Goal: Task Accomplishment & Management: Complete application form

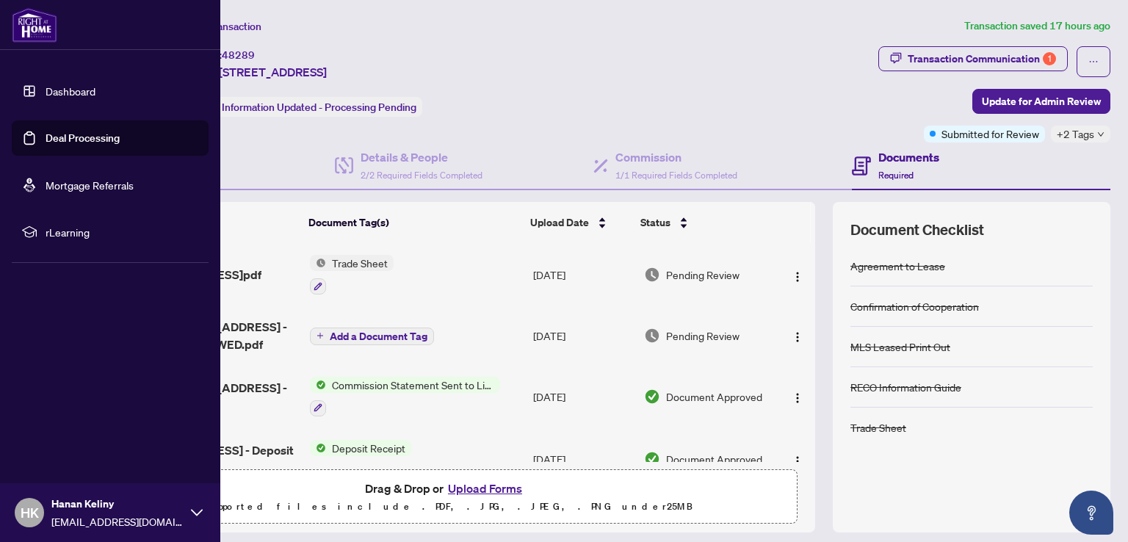
click at [46, 85] on link "Dashboard" at bounding box center [71, 90] width 50 height 13
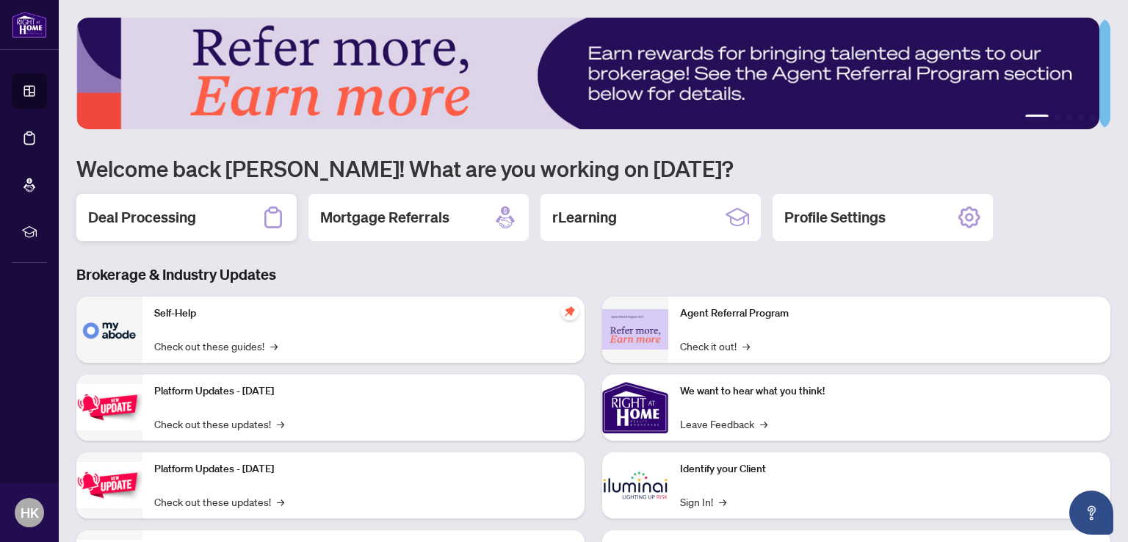
click at [152, 224] on h2 "Deal Processing" at bounding box center [142, 217] width 108 height 21
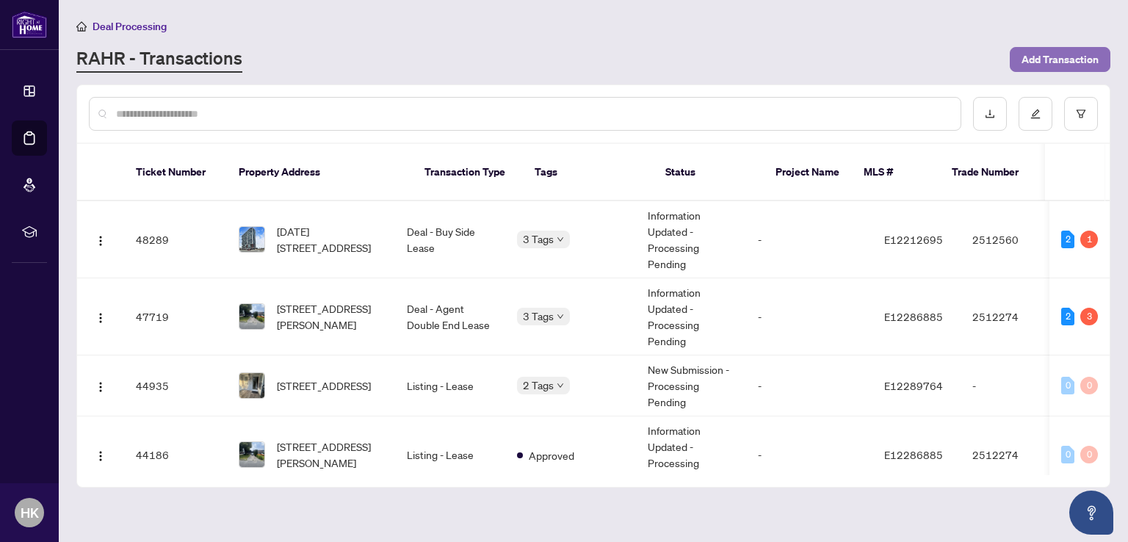
click at [1058, 53] on span "Add Transaction" at bounding box center [1059, 59] width 77 height 23
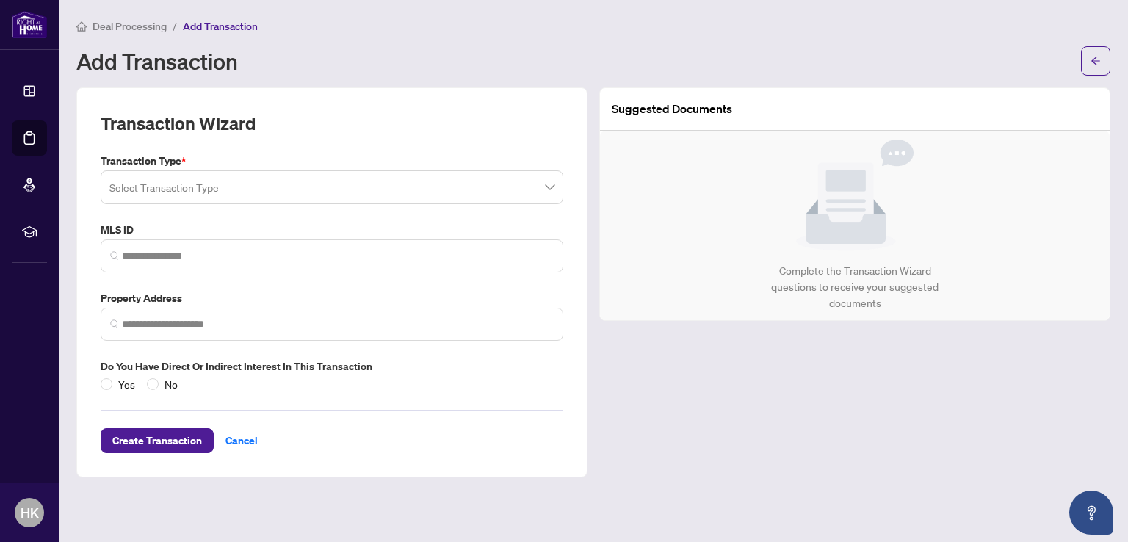
click at [162, 186] on input "search" at bounding box center [325, 189] width 432 height 32
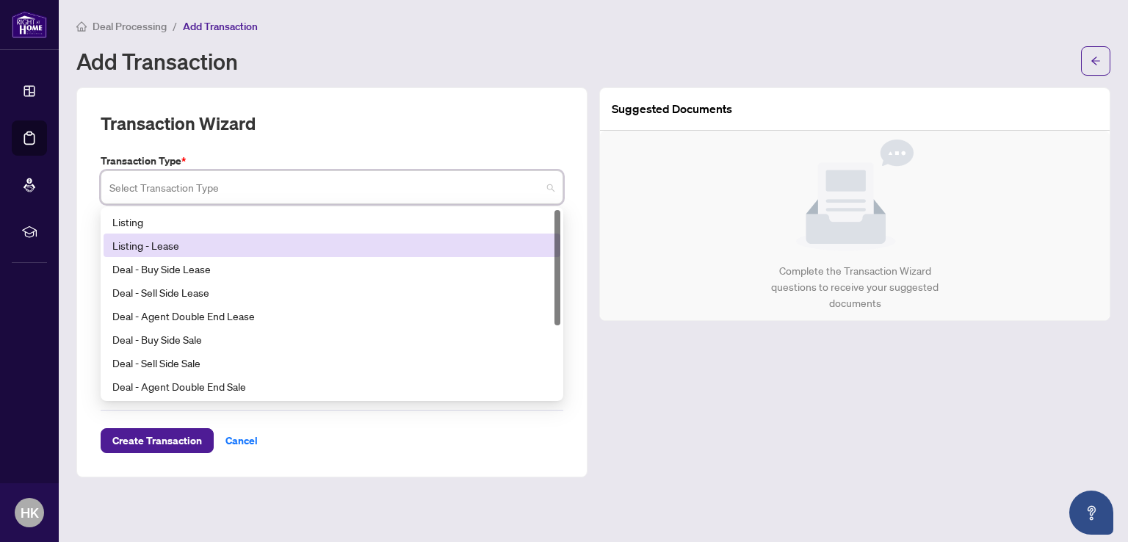
click at [167, 244] on div "Listing - Lease" at bounding box center [331, 245] width 439 height 16
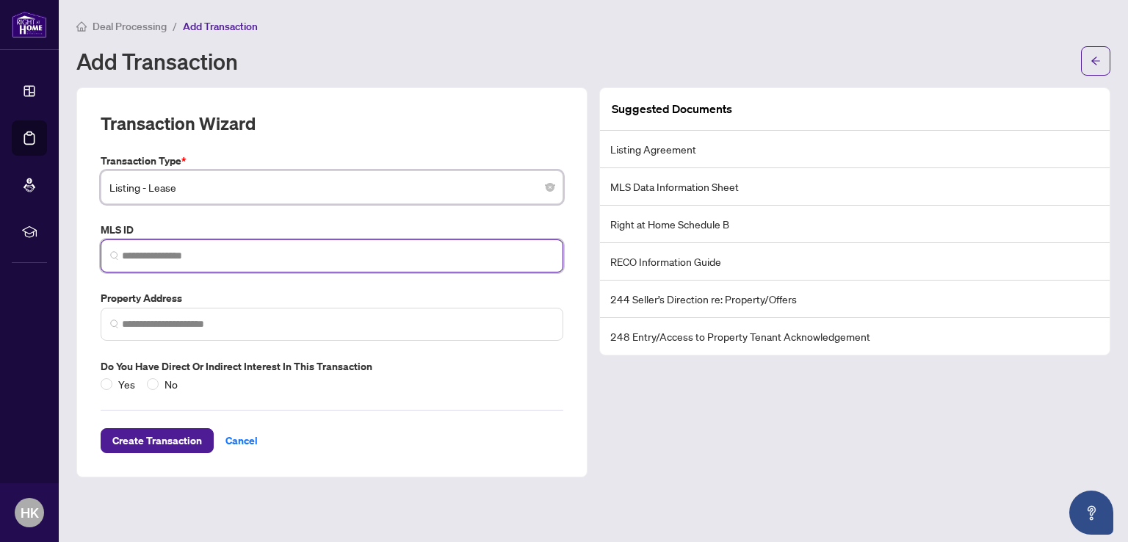
click at [144, 249] on input "search" at bounding box center [338, 255] width 432 height 15
paste input "*********"
type input "*********"
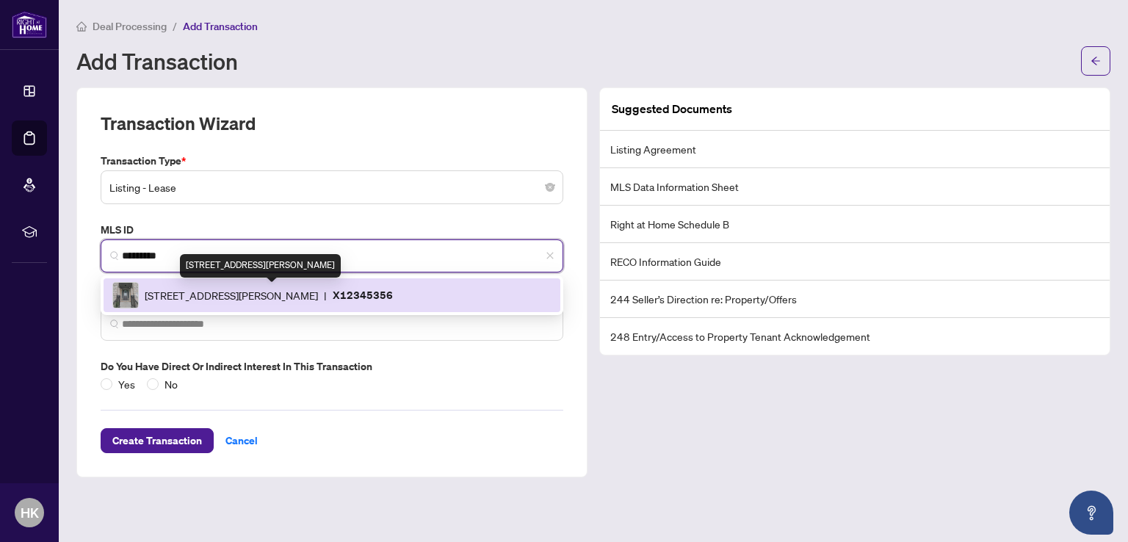
click at [227, 294] on span "[STREET_ADDRESS][PERSON_NAME]" at bounding box center [231, 295] width 173 height 16
type input "**********"
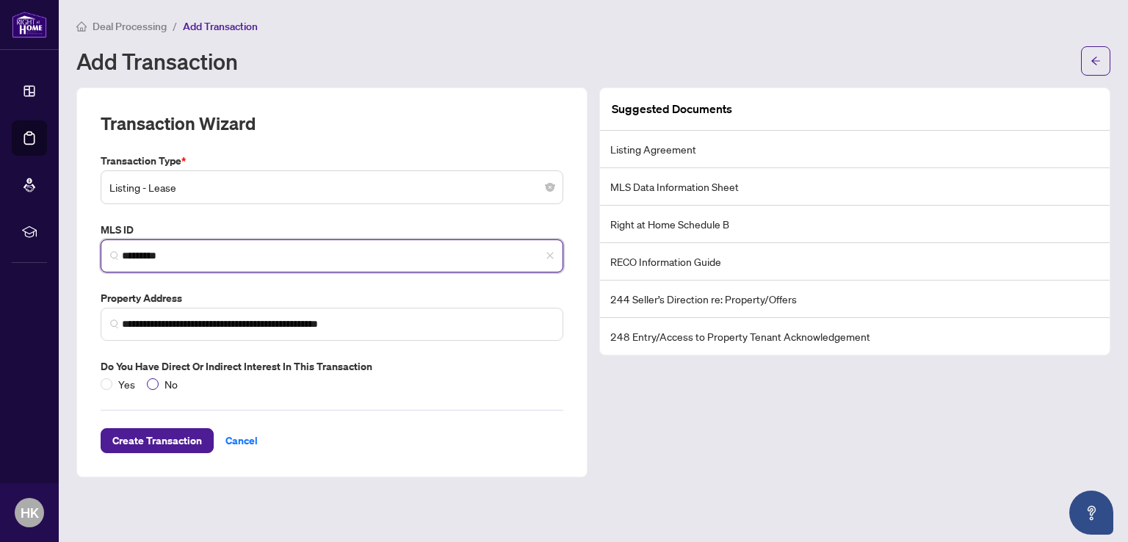
type input "*********"
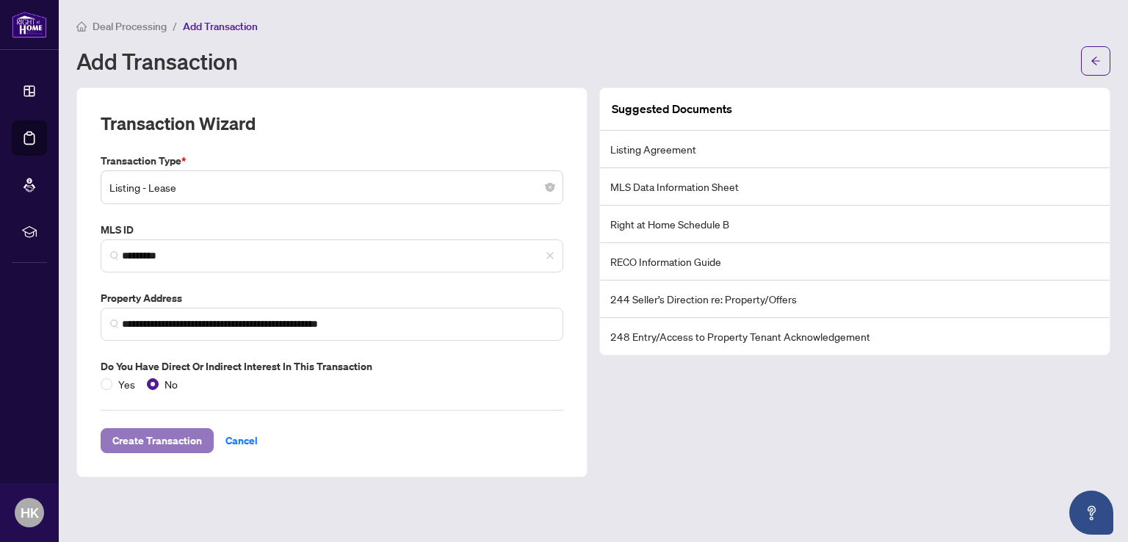
click at [148, 441] on span "Create Transaction" at bounding box center [157, 440] width 90 height 23
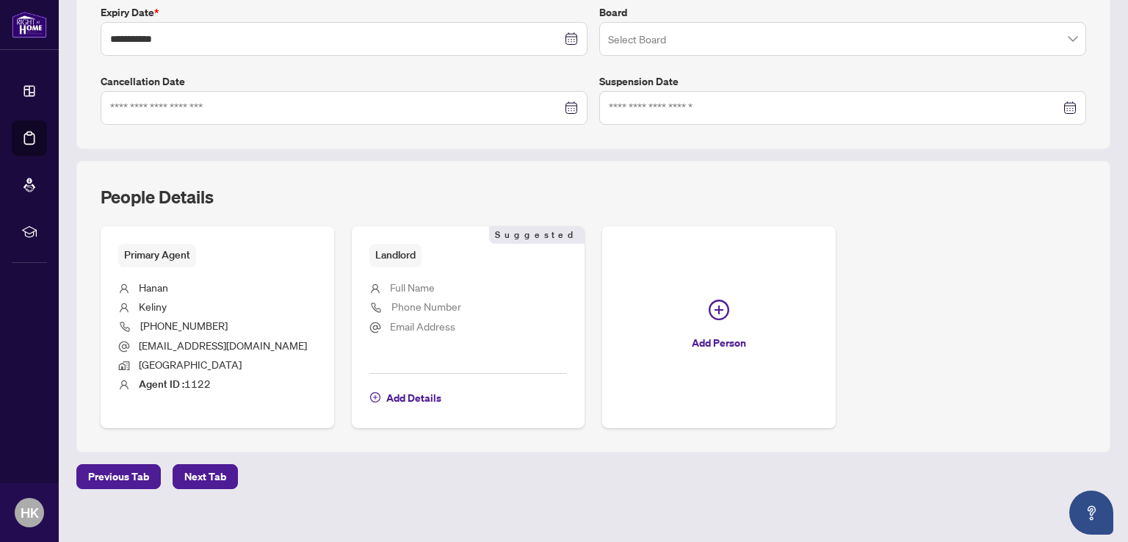
scroll to position [413, 0]
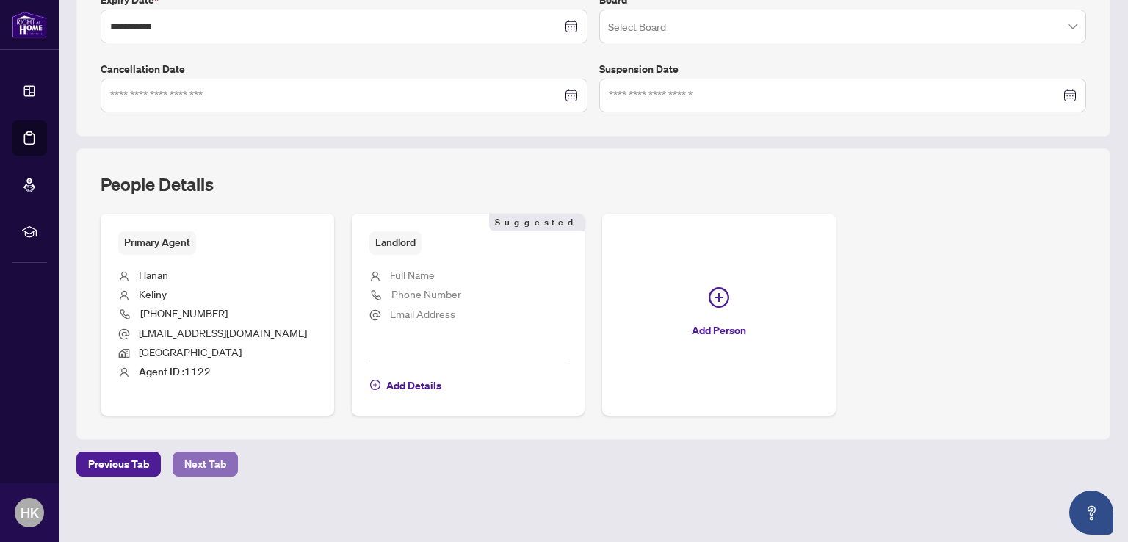
click at [196, 460] on span "Next Tab" at bounding box center [205, 463] width 42 height 23
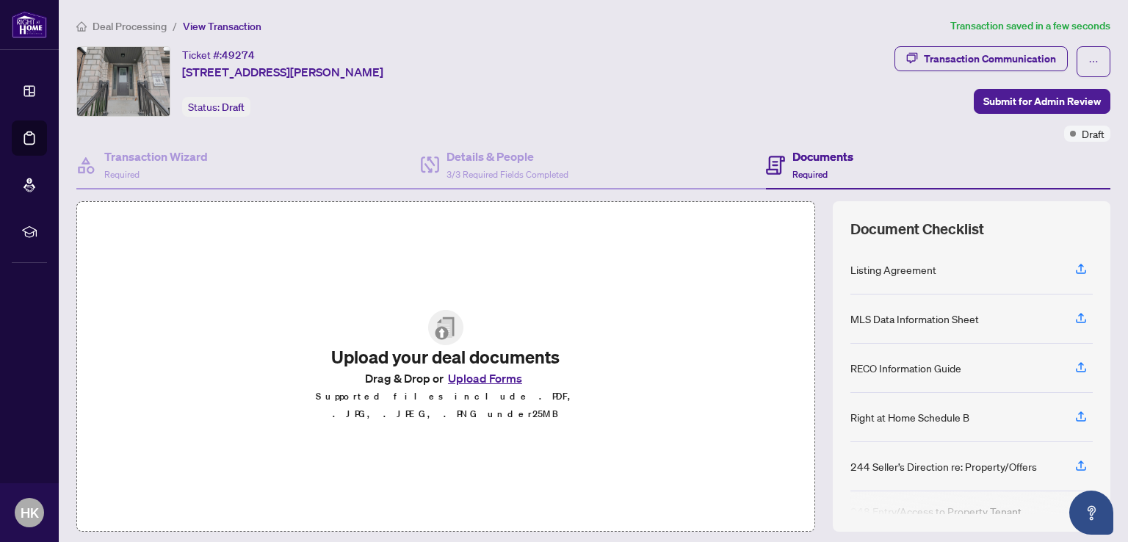
click at [474, 380] on button "Upload Forms" at bounding box center [484, 378] width 83 height 19
click at [464, 388] on button "Upload Forms" at bounding box center [484, 378] width 83 height 19
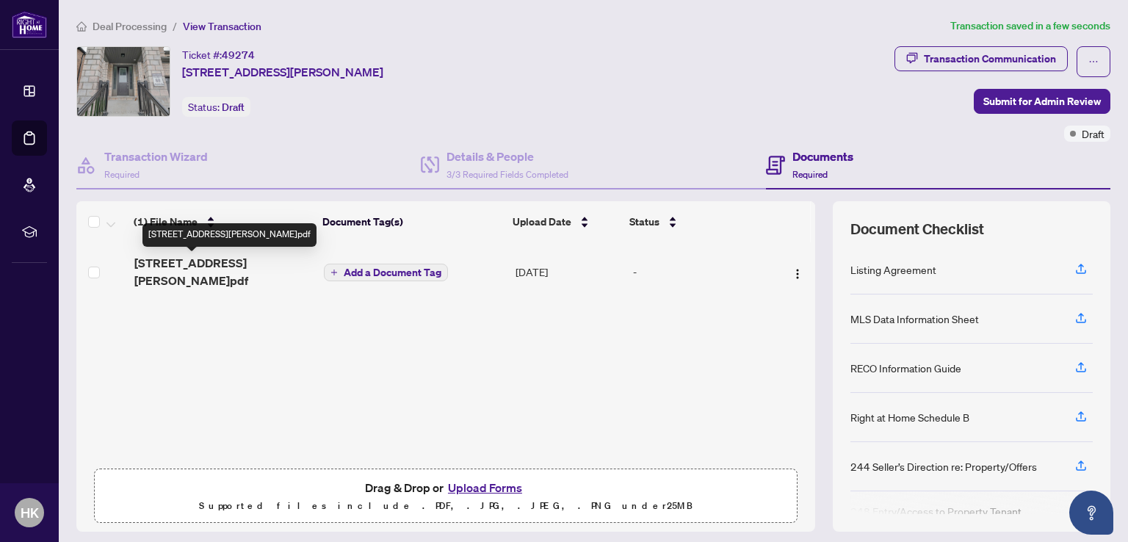
click at [209, 265] on span "[STREET_ADDRESS][PERSON_NAME]pdf" at bounding box center [223, 271] width 178 height 35
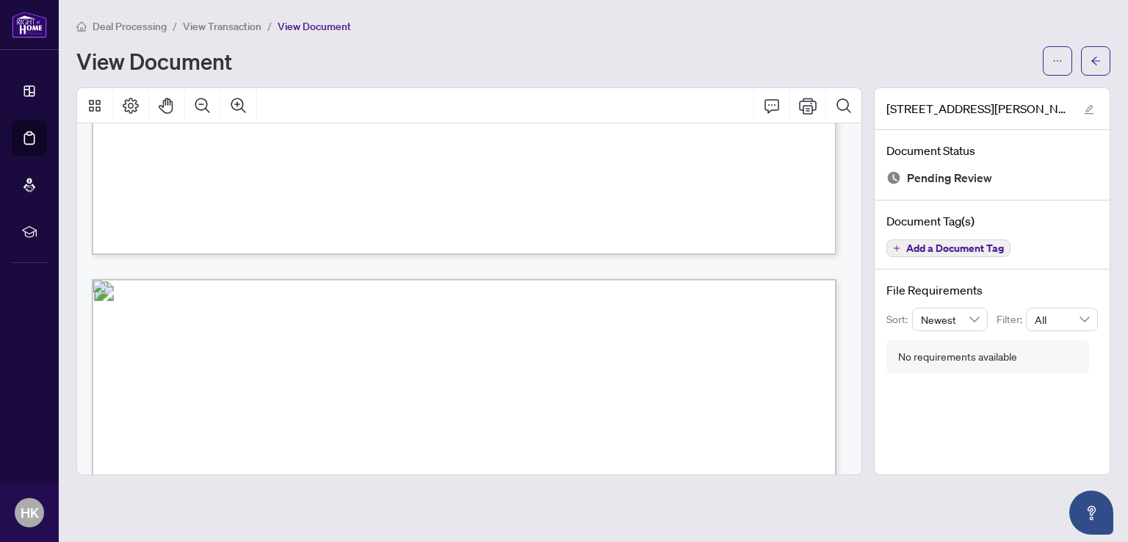
scroll to position [10719, 0]
click at [1089, 57] on button "button" at bounding box center [1095, 60] width 29 height 29
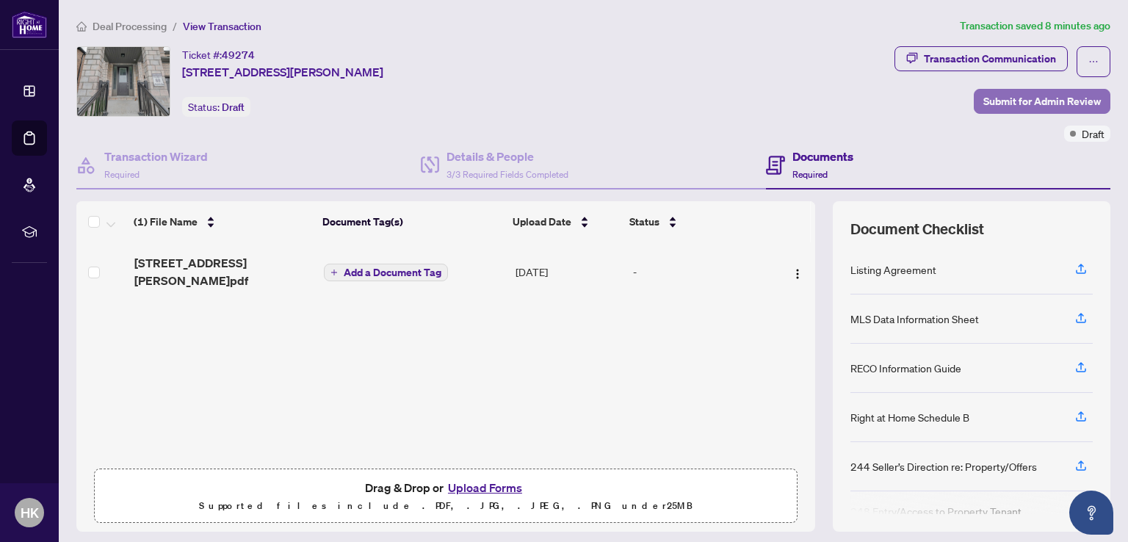
click at [1022, 98] on span "Submit for Admin Review" at bounding box center [1041, 101] width 117 height 23
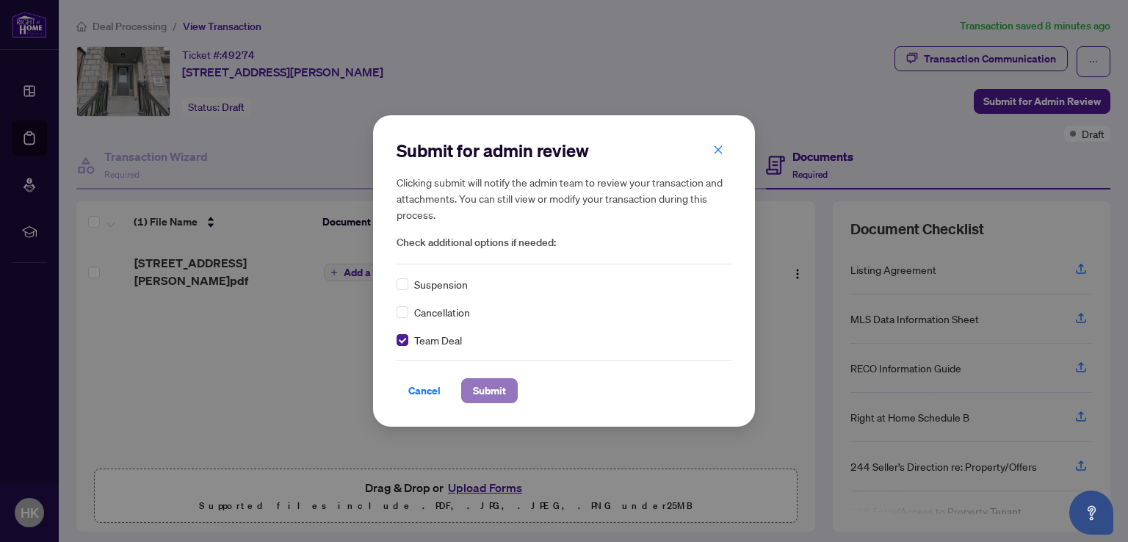
click at [499, 387] on span "Submit" at bounding box center [489, 390] width 33 height 23
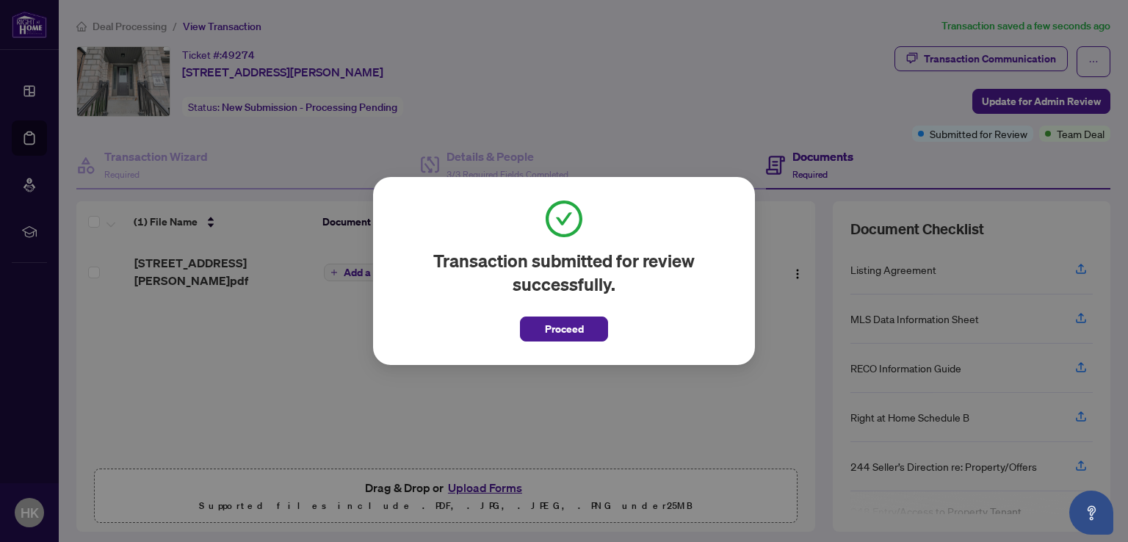
drag, startPoint x: 572, startPoint y: 325, endPoint x: 526, endPoint y: 339, distance: 48.3
click at [571, 325] on span "Proceed" at bounding box center [564, 328] width 39 height 23
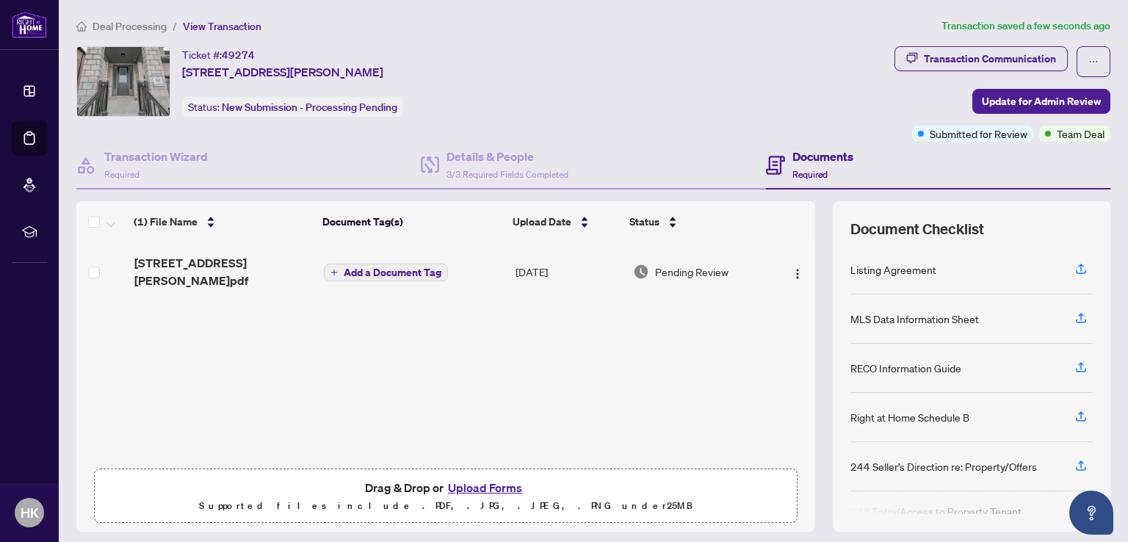
click at [78, 26] on icon "home" at bounding box center [81, 26] width 10 height 10
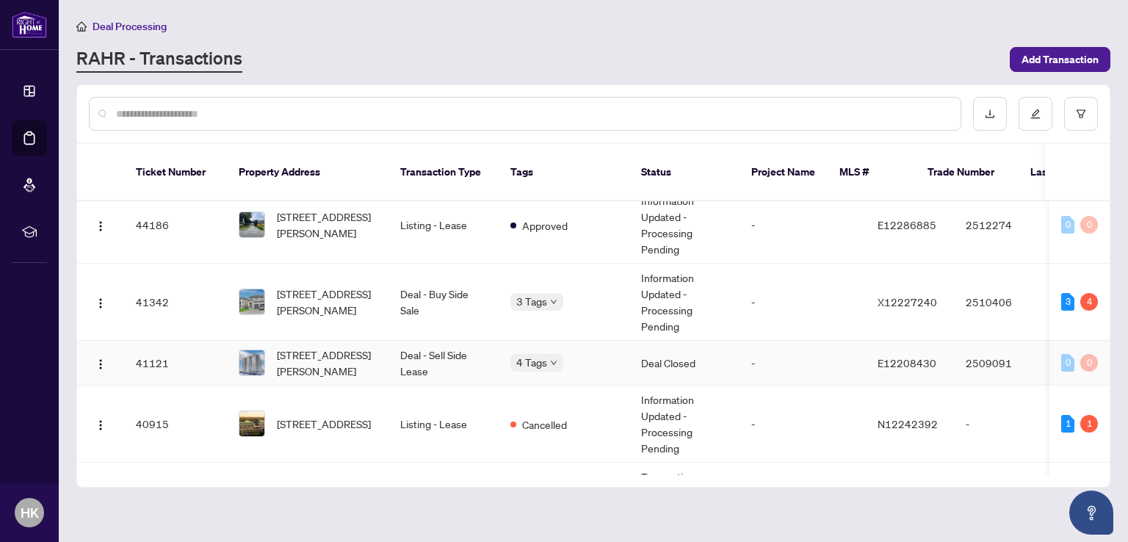
scroll to position [294, 0]
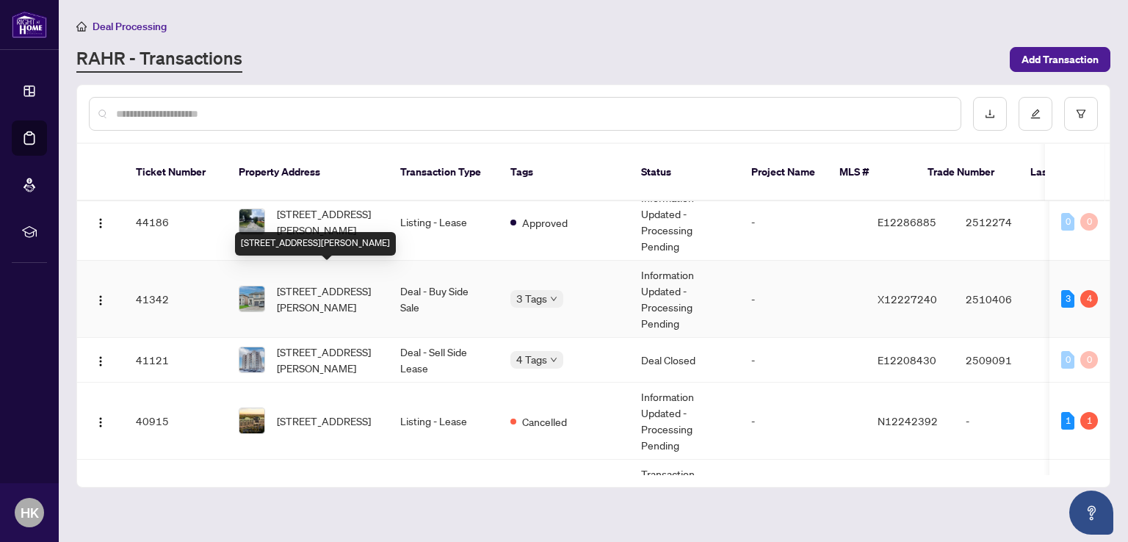
click at [300, 283] on span "[STREET_ADDRESS][PERSON_NAME]" at bounding box center [327, 299] width 100 height 32
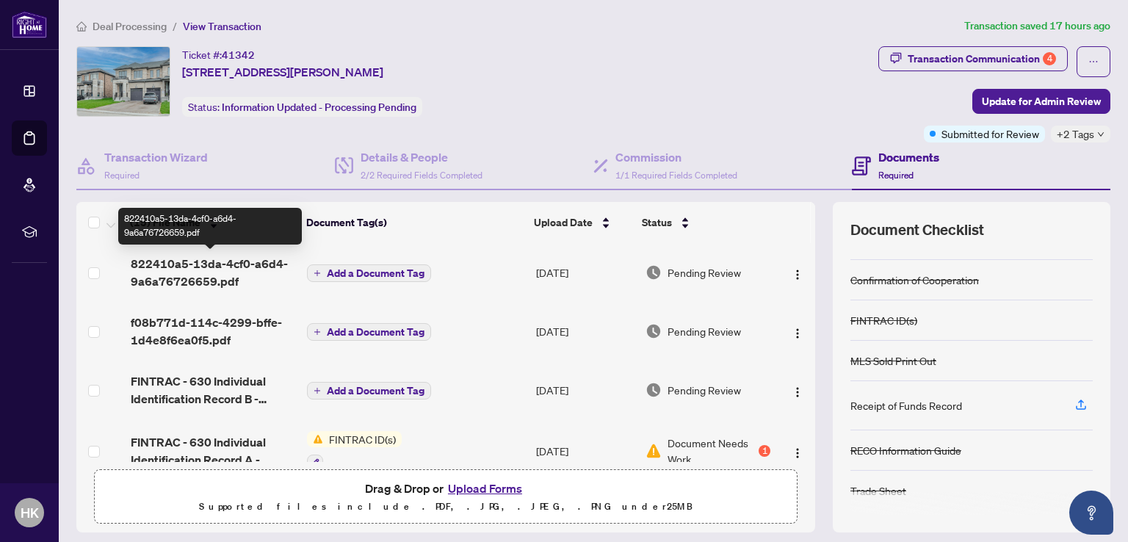
click at [203, 270] on span "822410a5-13da-4cf0-a6d4-9a6a76726659.pdf" at bounding box center [213, 272] width 165 height 35
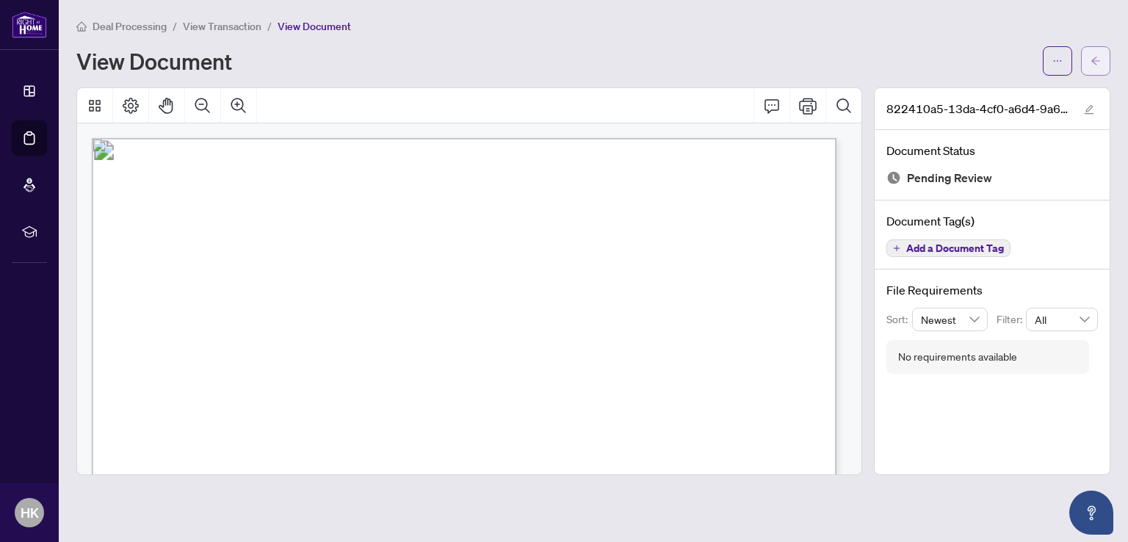
click at [1098, 61] on icon "arrow-left" at bounding box center [1095, 61] width 10 height 10
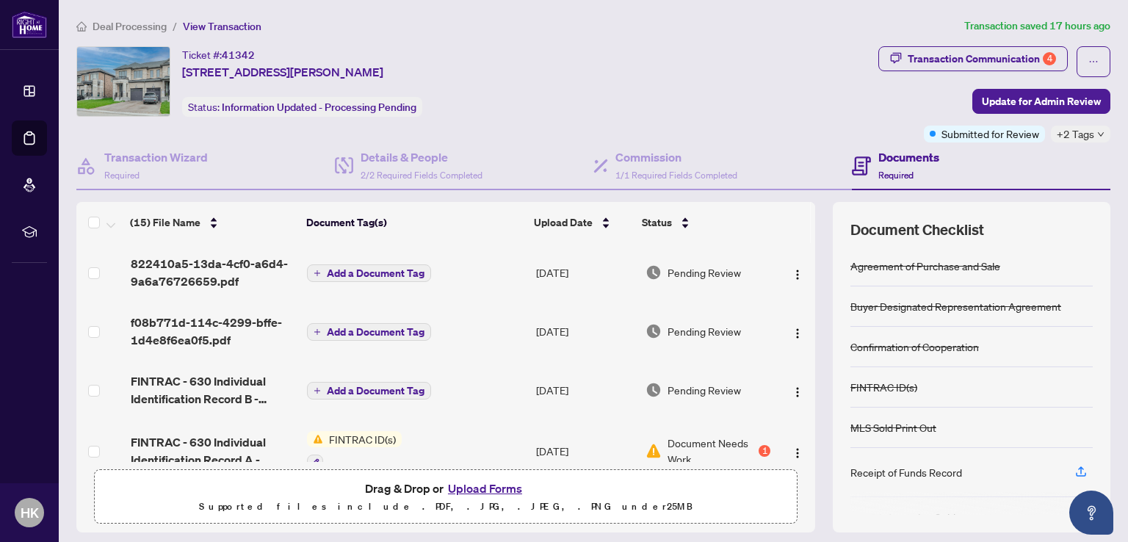
click at [336, 268] on span "Add a Document Tag" at bounding box center [376, 273] width 98 height 10
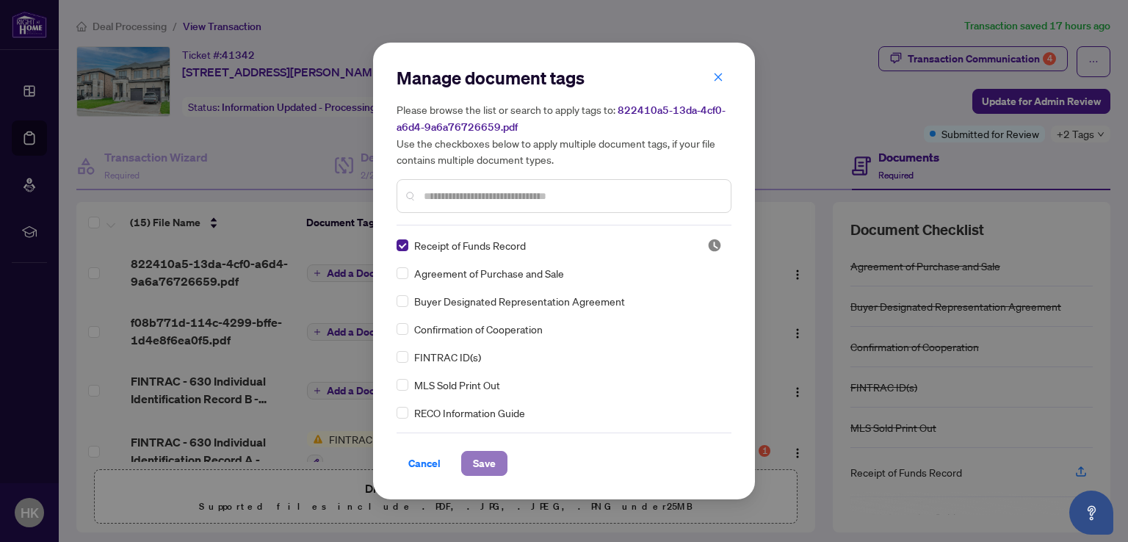
click at [491, 474] on span "Save" at bounding box center [484, 463] width 23 height 23
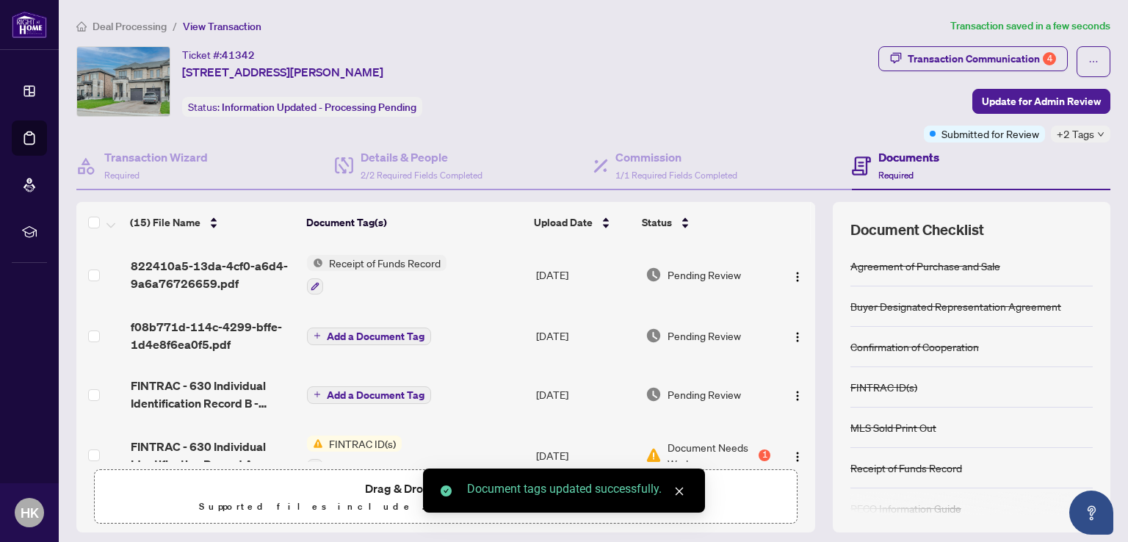
click at [343, 332] on span "Add a Document Tag" at bounding box center [376, 336] width 98 height 10
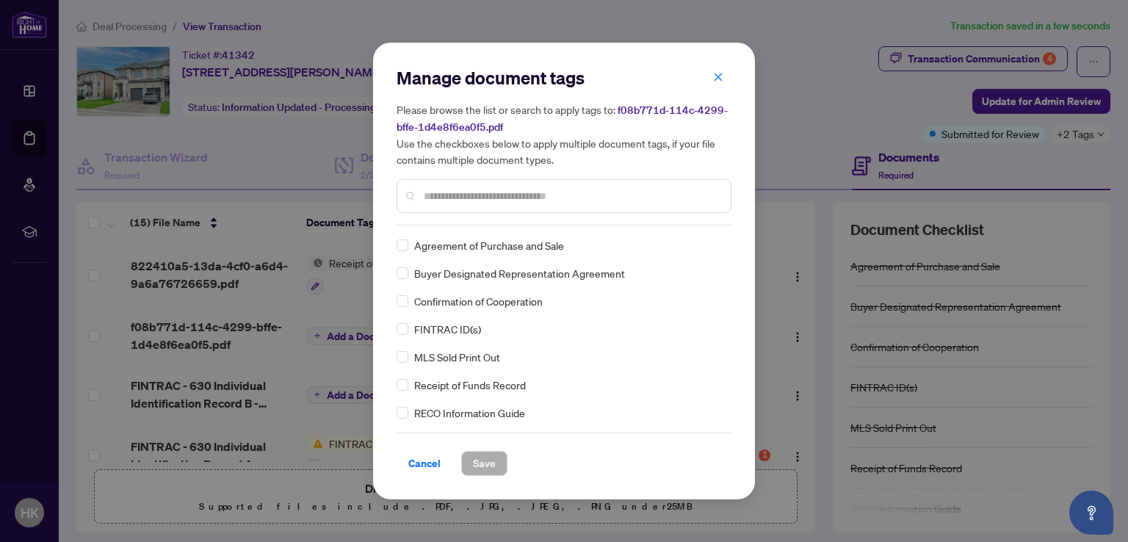
click at [234, 306] on div "Manage document tags Please browse the list or search to apply tags to: f08b771…" at bounding box center [564, 271] width 1128 height 542
click at [198, 324] on div "Manage document tags Please browse the list or search to apply tags to: f08b771…" at bounding box center [564, 271] width 1128 height 542
click at [714, 73] on icon "close" at bounding box center [718, 77] width 10 height 10
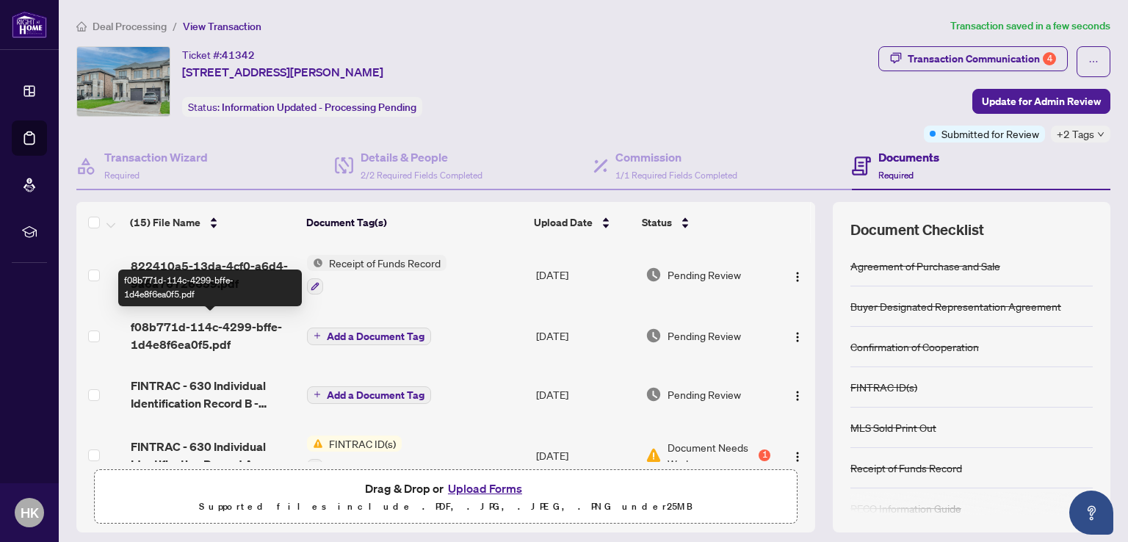
click at [201, 330] on span "f08b771d-114c-4299-bffe-1d4e8f6ea0f5.pdf" at bounding box center [213, 335] width 165 height 35
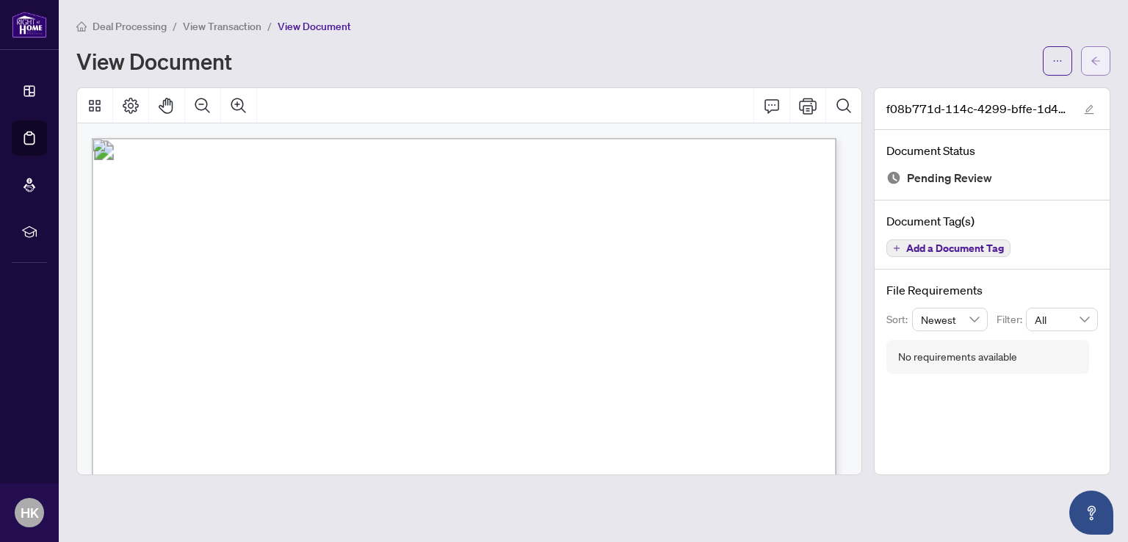
click at [1092, 61] on icon "arrow-left" at bounding box center [1095, 61] width 9 height 8
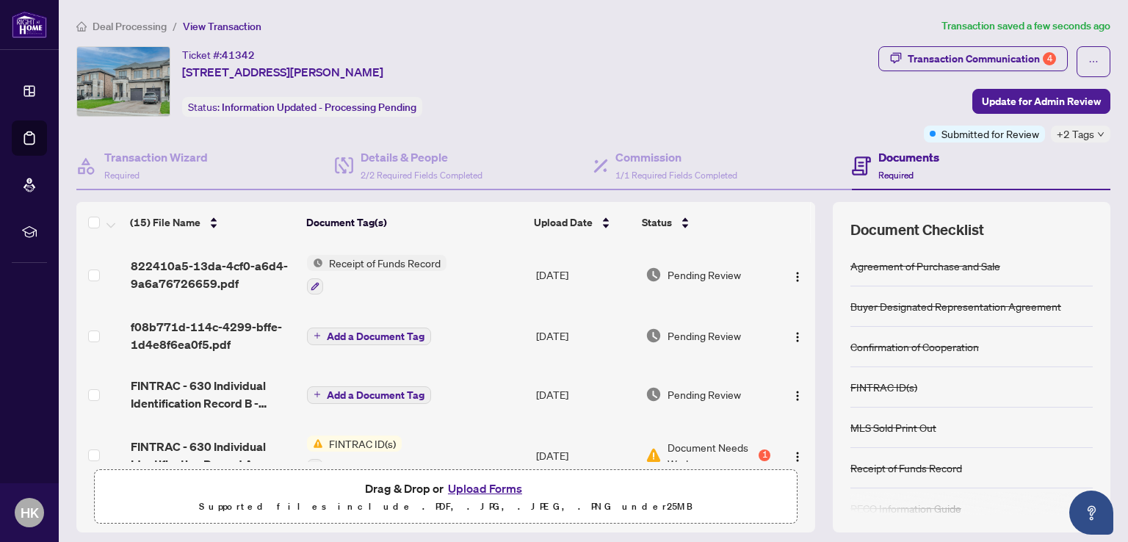
click at [396, 333] on span "Add a Document Tag" at bounding box center [376, 336] width 98 height 10
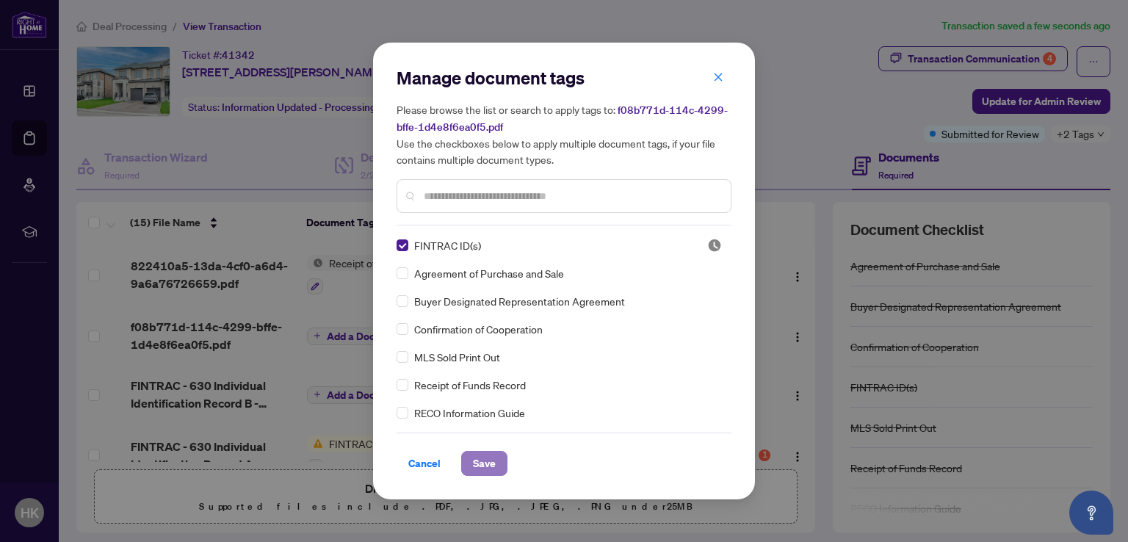
click at [479, 463] on span "Save" at bounding box center [484, 463] width 23 height 23
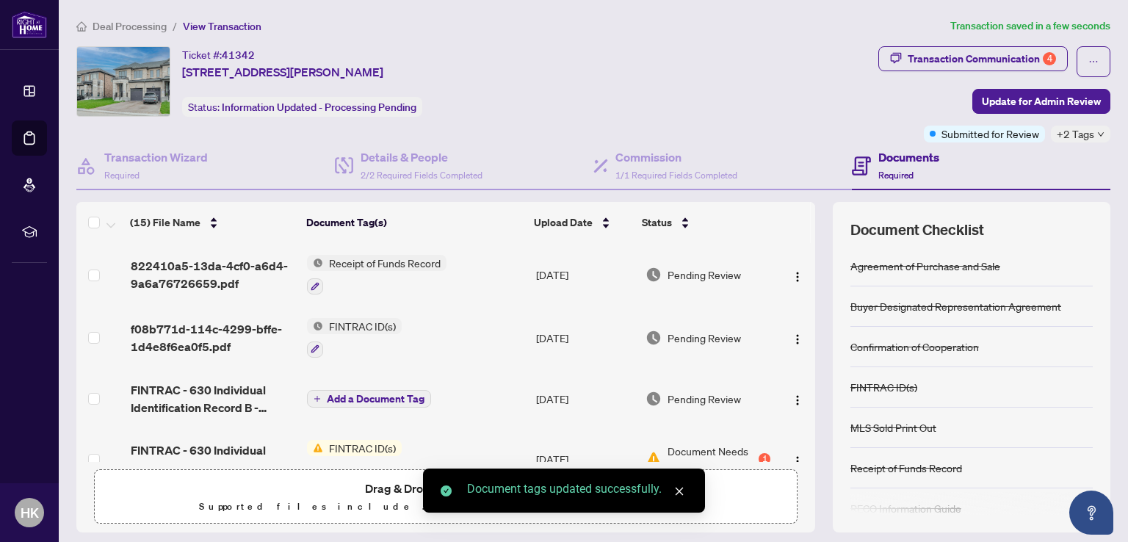
click at [351, 395] on span "Add a Document Tag" at bounding box center [376, 399] width 98 height 10
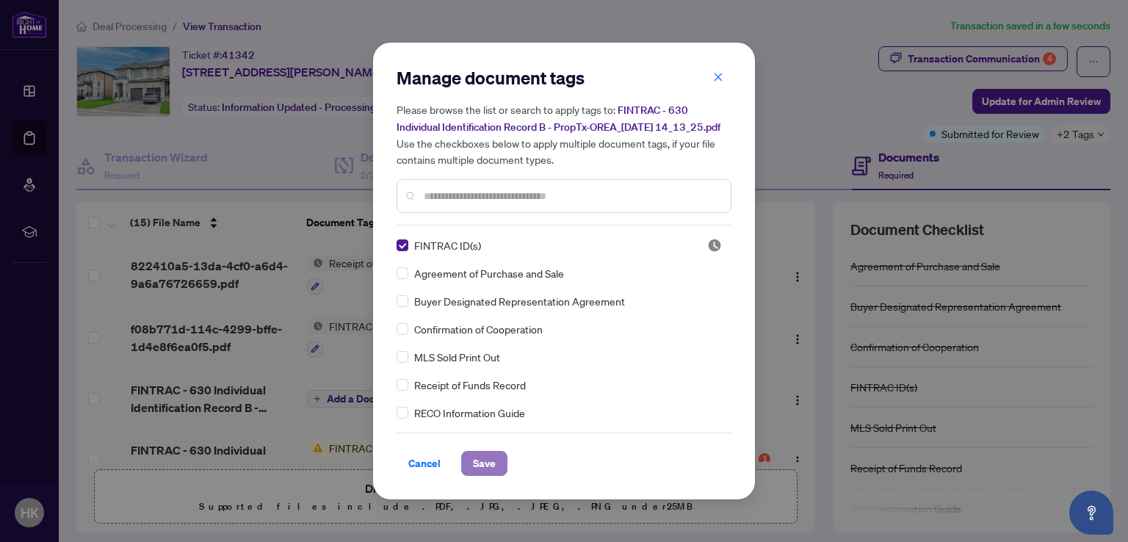
drag, startPoint x: 486, startPoint y: 467, endPoint x: 468, endPoint y: 465, distance: 17.7
click at [486, 466] on span "Save" at bounding box center [484, 463] width 23 height 23
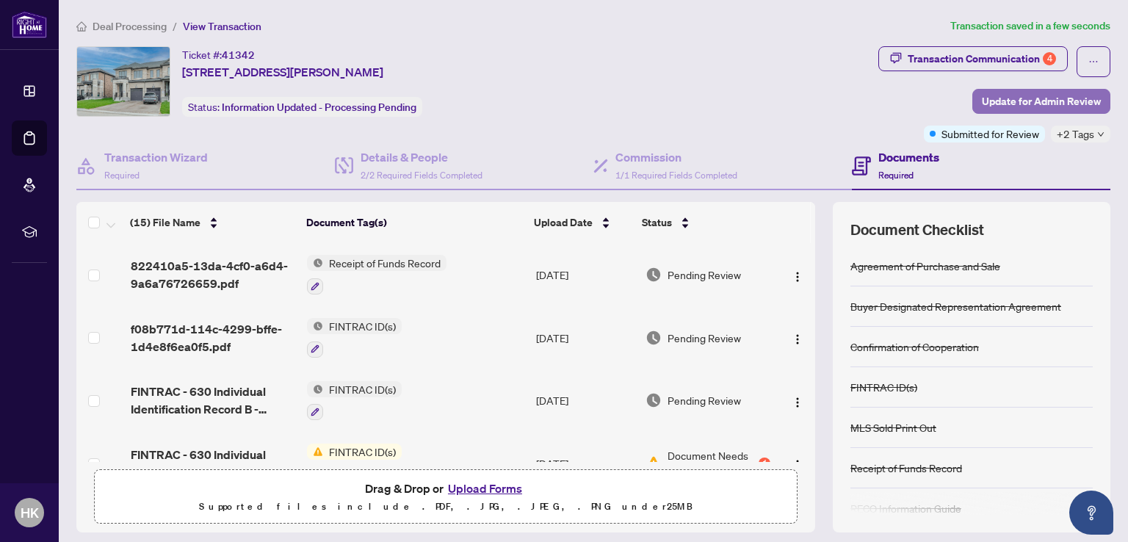
click at [1056, 103] on span "Update for Admin Review" at bounding box center [1041, 101] width 119 height 23
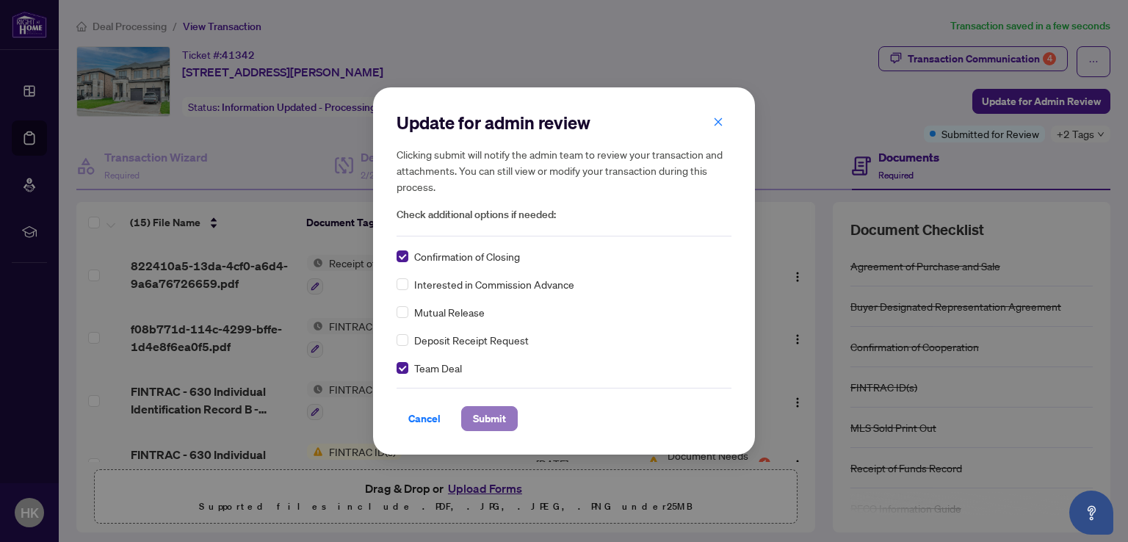
click at [479, 422] on span "Submit" at bounding box center [489, 418] width 33 height 23
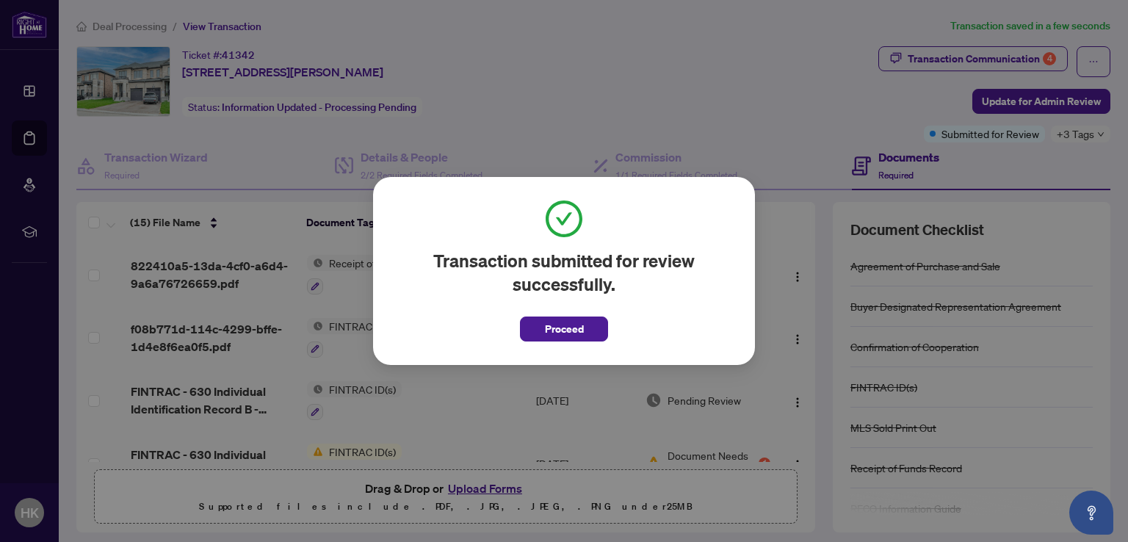
click at [553, 328] on span "Proceed" at bounding box center [564, 328] width 39 height 23
